Goal: Task Accomplishment & Management: Use online tool/utility

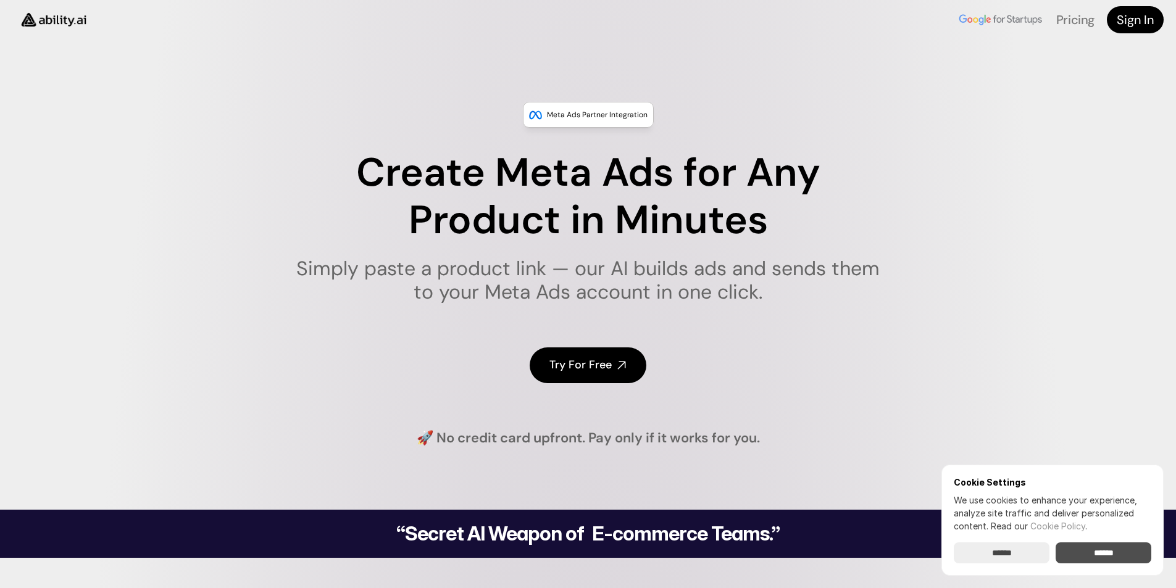
click at [665, 480] on input "******" at bounding box center [1103, 552] width 96 height 21
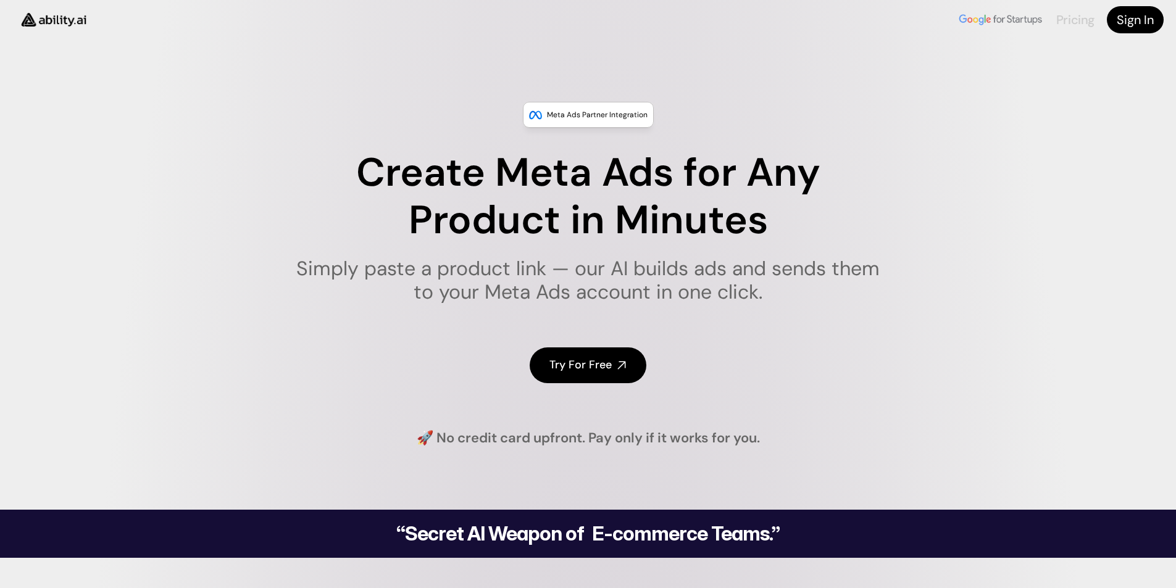
click at [665, 15] on link "Pricing" at bounding box center [1075, 20] width 38 height 16
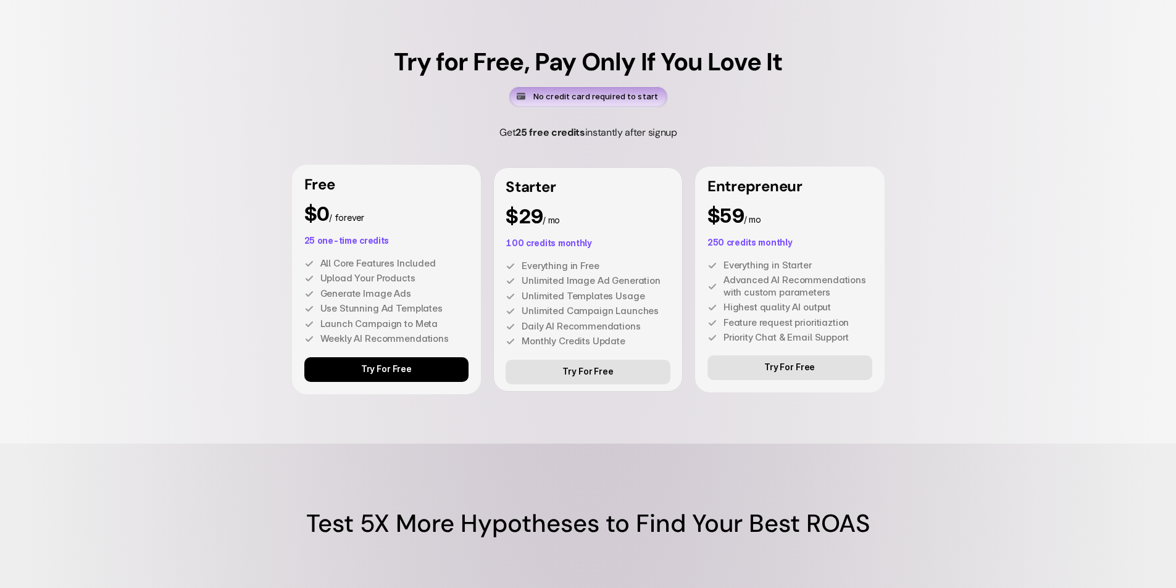
click at [347, 366] on link "Try For Free" at bounding box center [386, 369] width 165 height 25
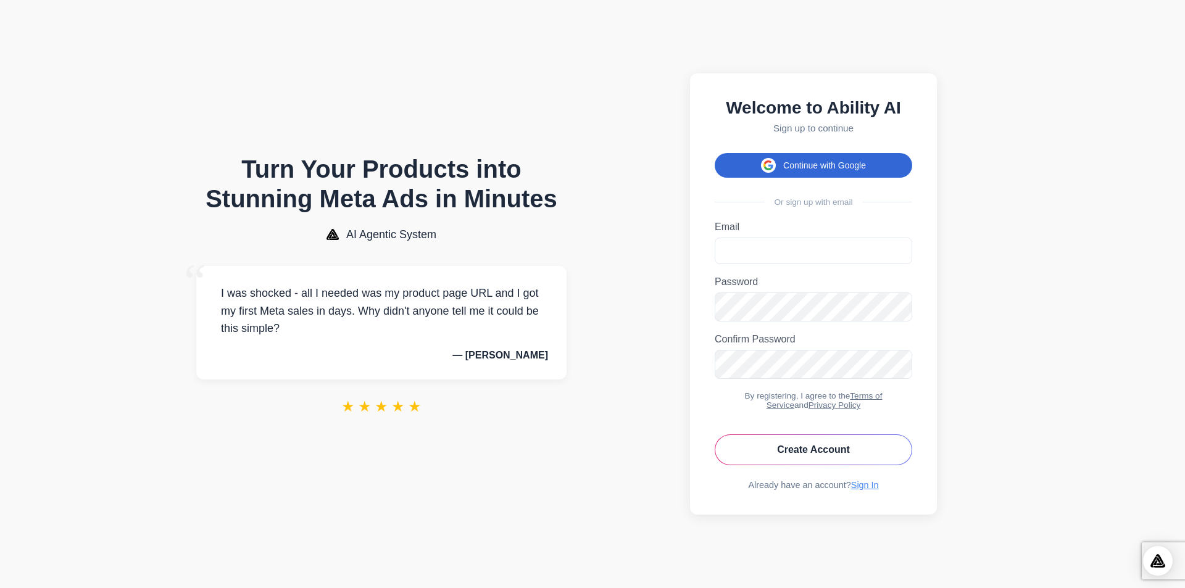
click at [820, 154] on button "Continue with Google" at bounding box center [813, 165] width 197 height 25
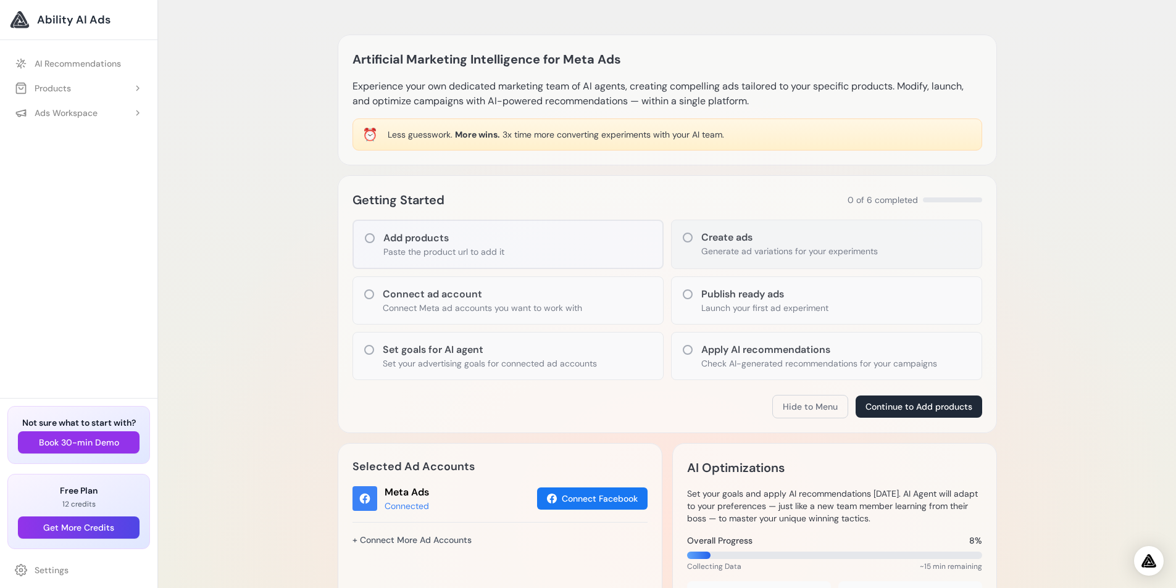
click at [775, 244] on h3 "Create ads" at bounding box center [789, 237] width 177 height 15
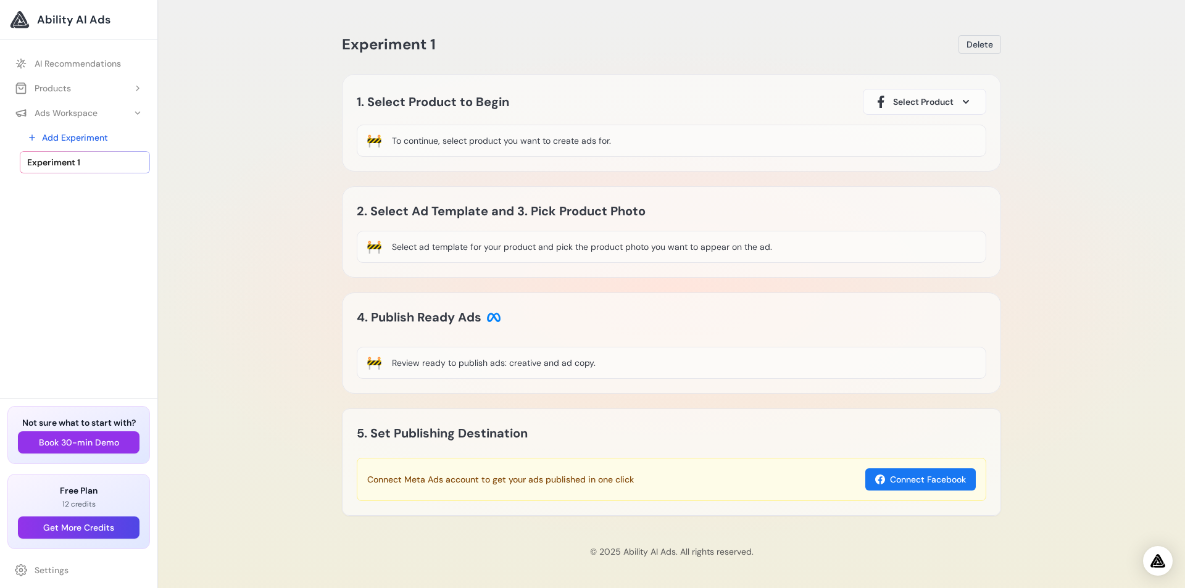
click at [458, 250] on div "Select ad template for your product and pick the product photo you want to appe…" at bounding box center [582, 247] width 380 height 12
click at [422, 145] on div "To continue, select product you want to create ads for." at bounding box center [501, 141] width 219 height 12
